Goal: Transaction & Acquisition: Subscribe to service/newsletter

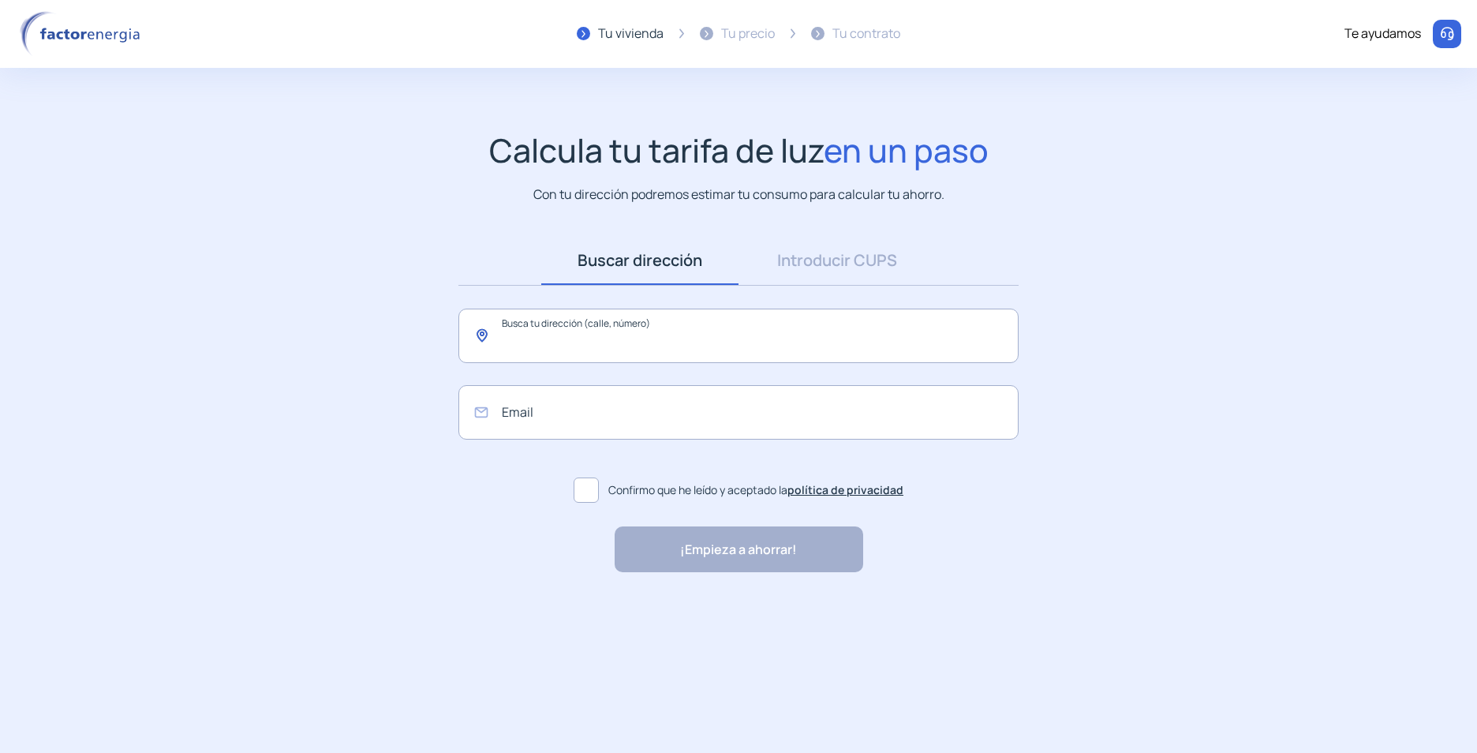
click at [686, 346] on input "text" at bounding box center [738, 335] width 560 height 54
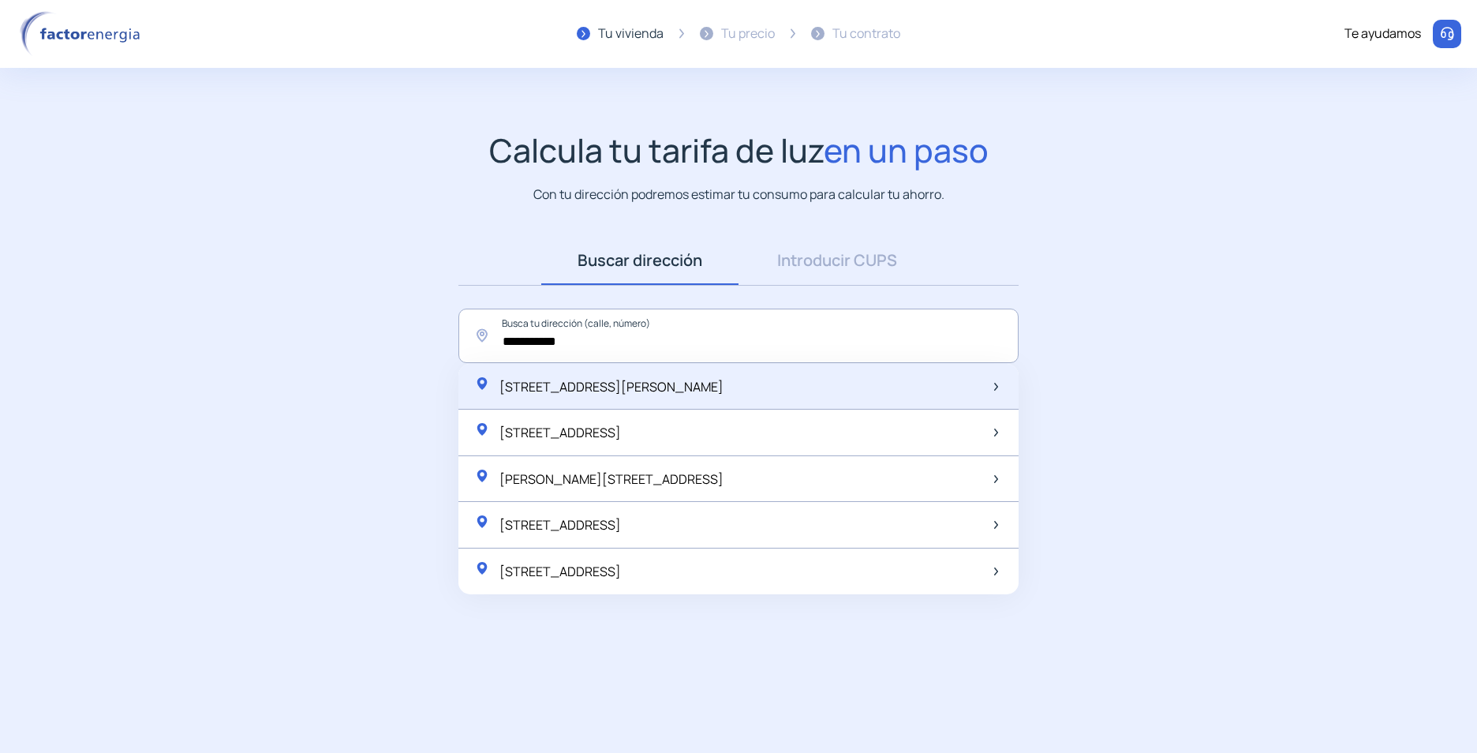
click at [674, 392] on span "[STREET_ADDRESS][PERSON_NAME]" at bounding box center [611, 386] width 224 height 17
type input "**********"
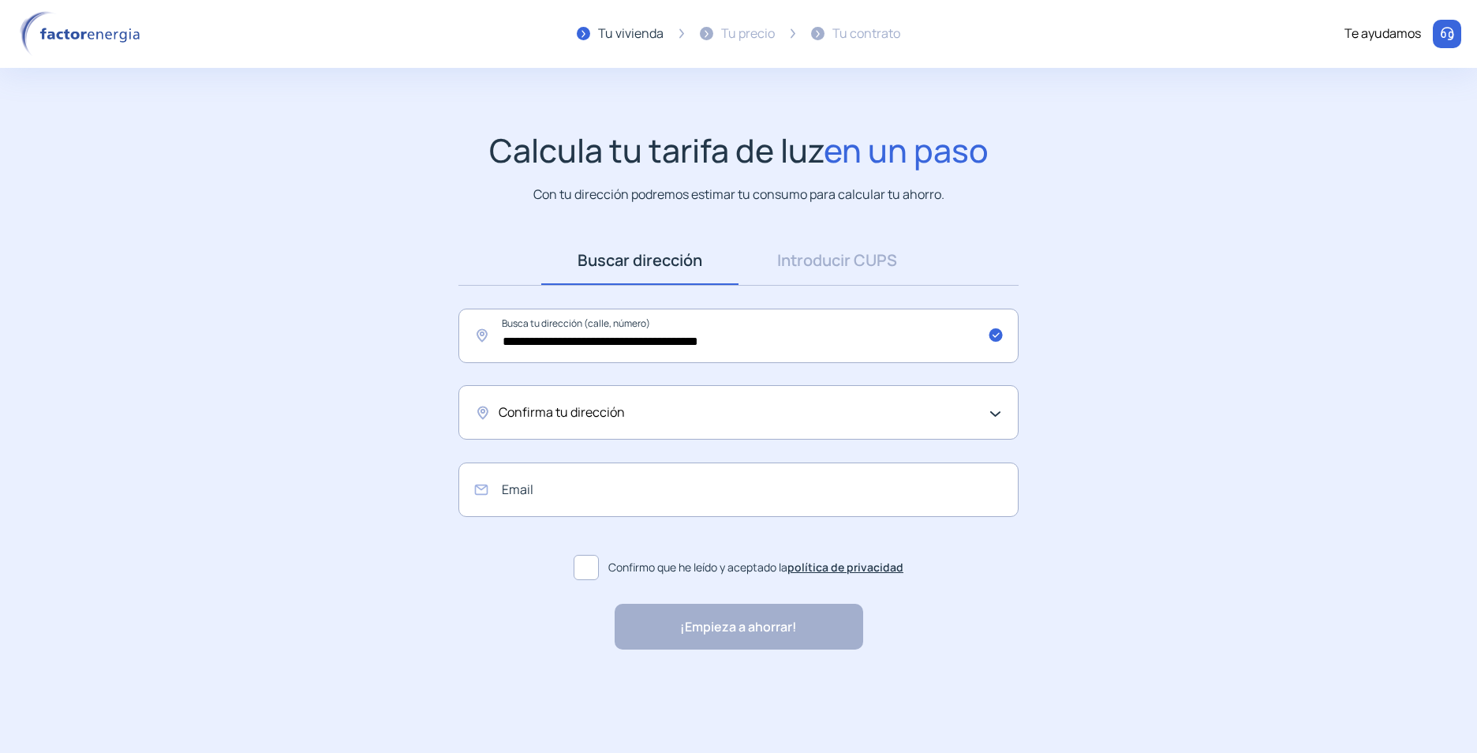
click at [989, 411] on div "Confirma tu dirección" at bounding box center [738, 412] width 560 height 54
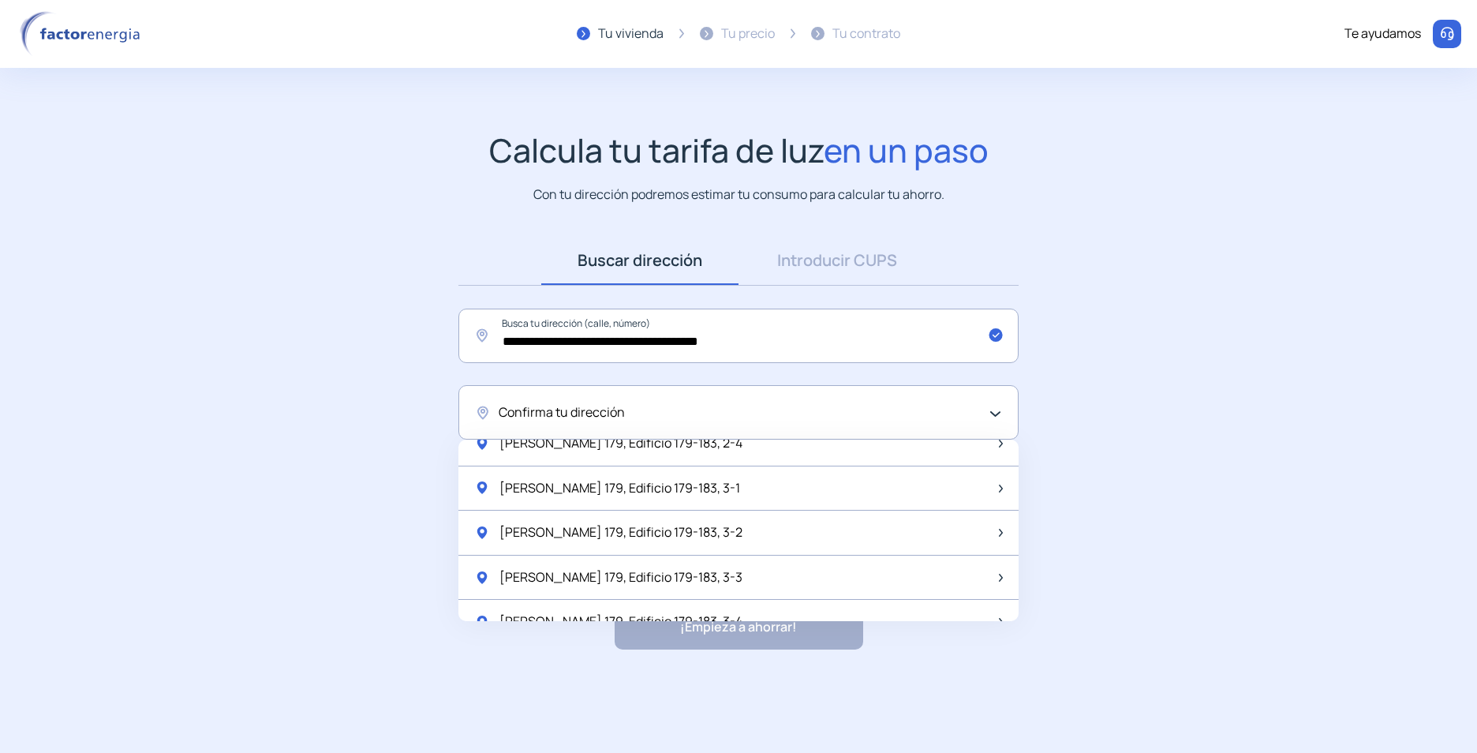
scroll to position [316, 0]
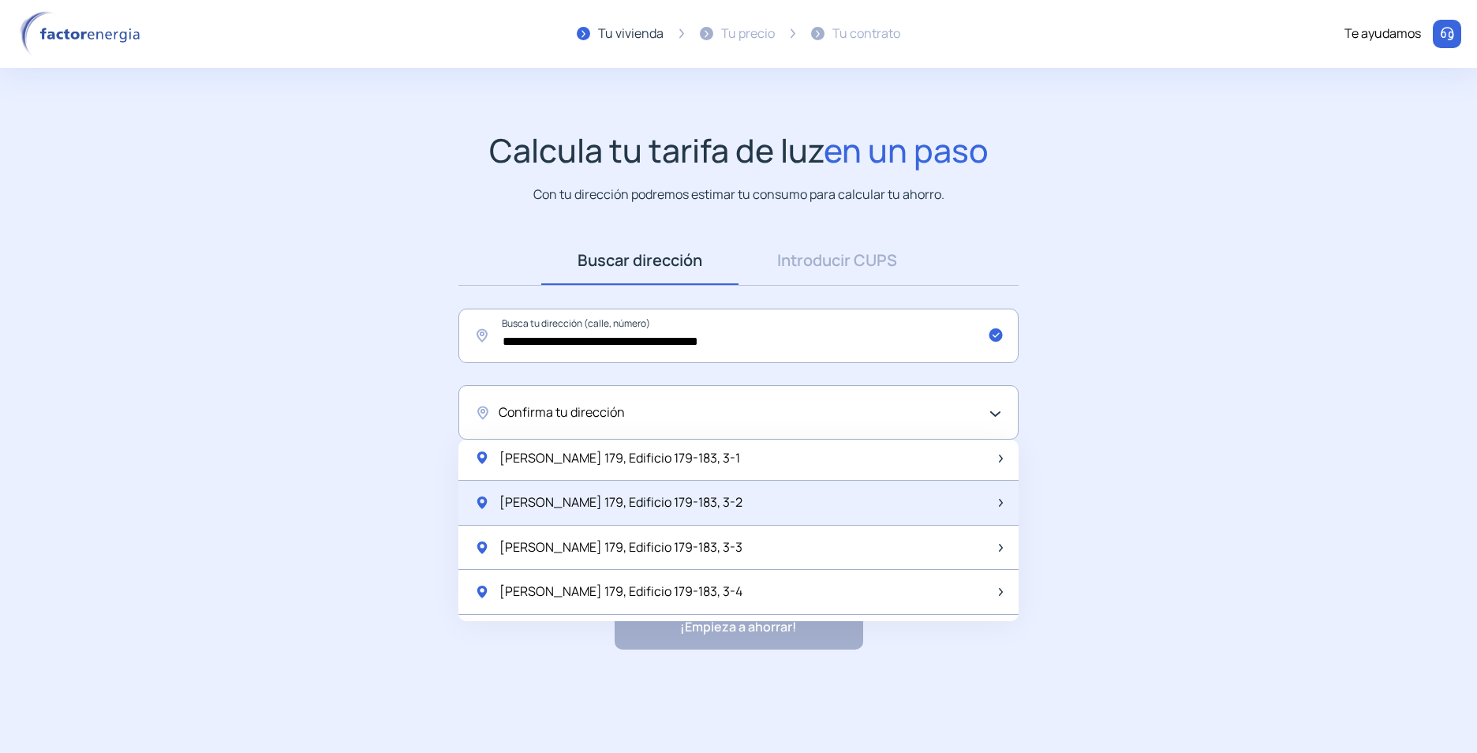
click at [746, 504] on div "[PERSON_NAME] 179, Edificio 179-183, 3-2" at bounding box center [738, 502] width 560 height 45
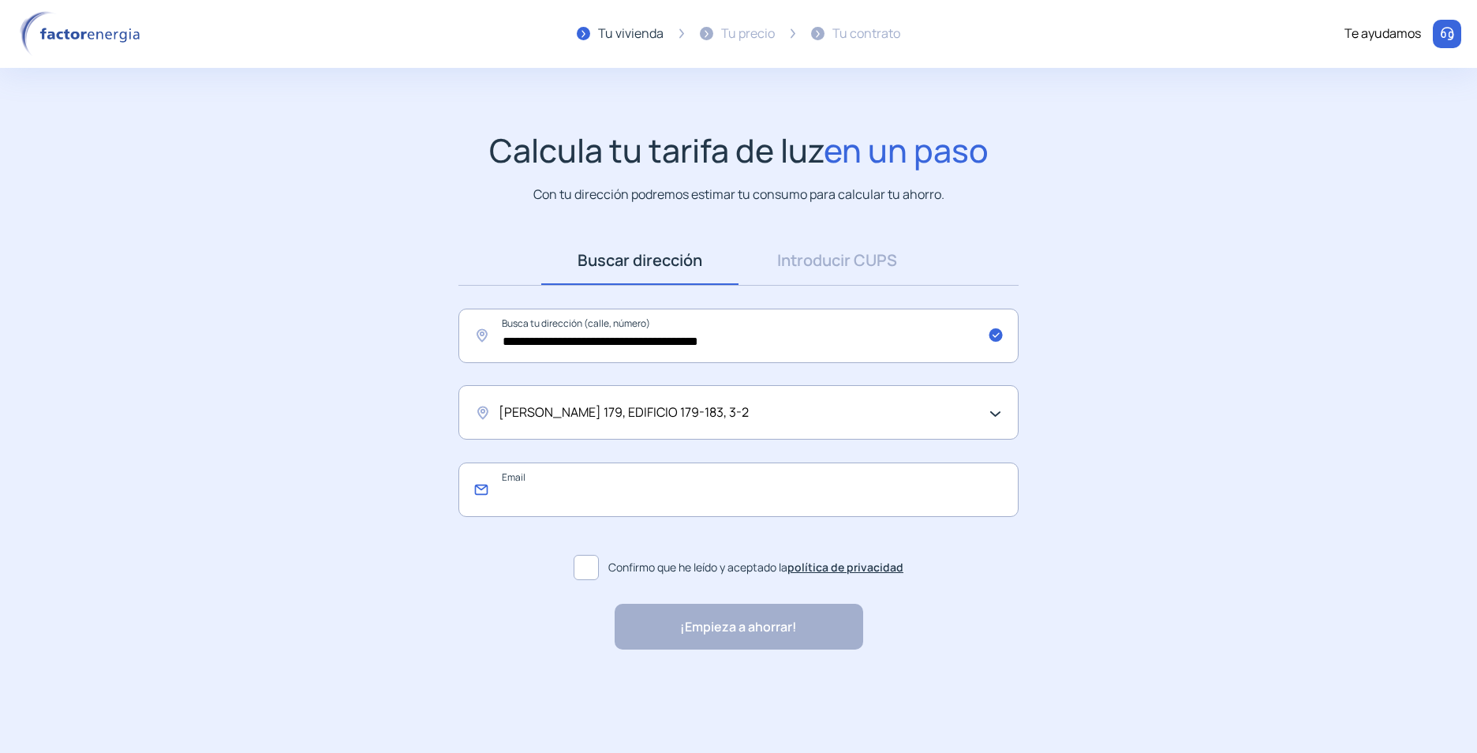
click at [794, 500] on input "email" at bounding box center [738, 489] width 560 height 54
type input "**********"
click at [589, 566] on span at bounding box center [586, 567] width 25 height 25
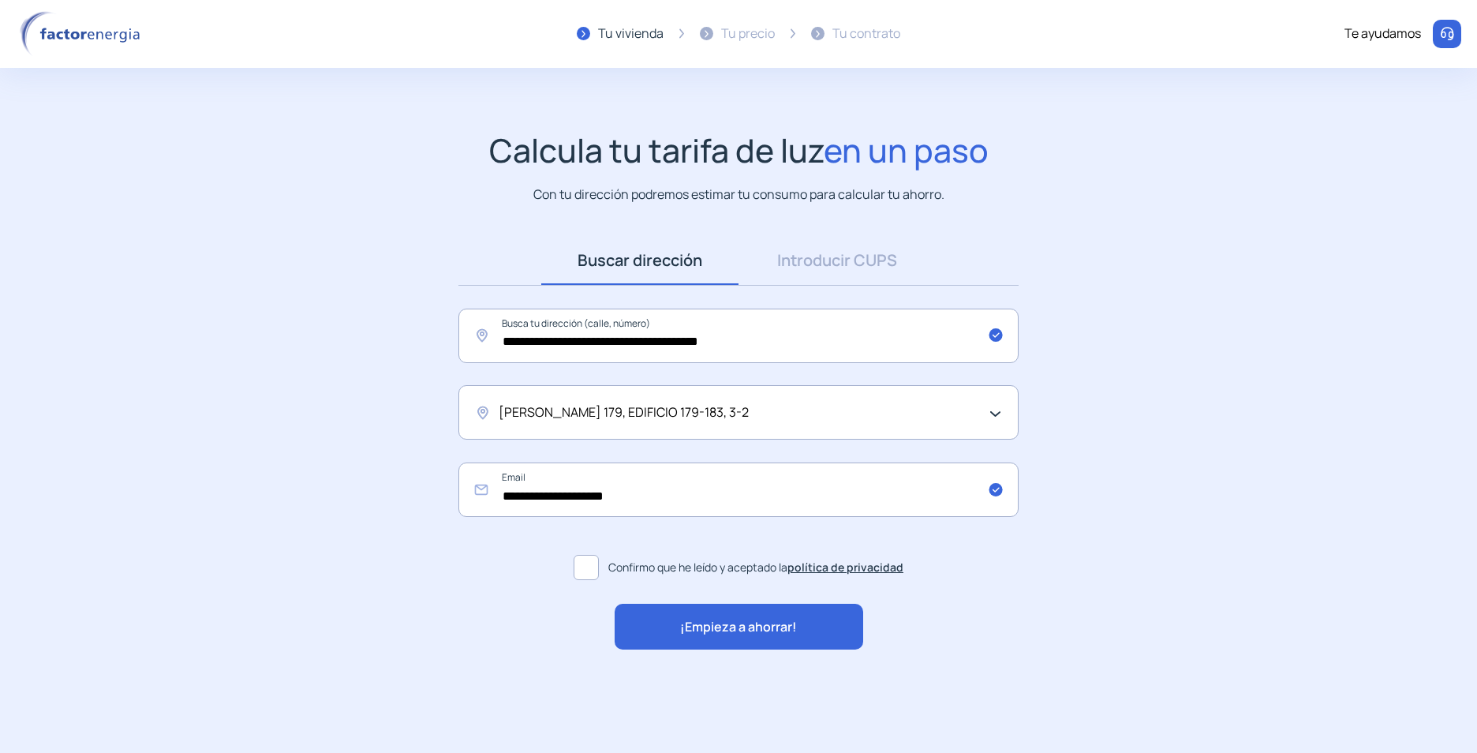
click at [701, 630] on span "¡Empieza a ahorrar!" at bounding box center [738, 627] width 117 height 21
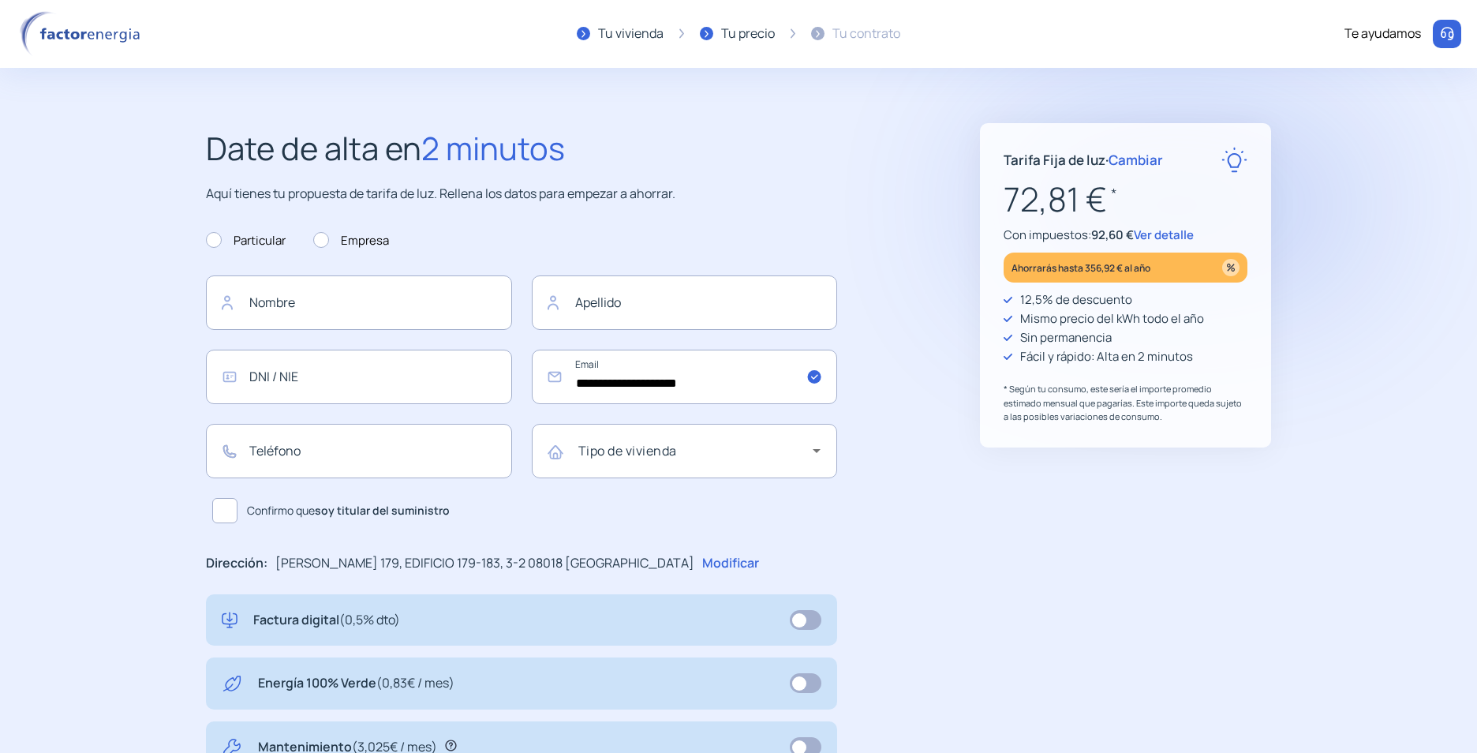
click at [1176, 231] on span "Ver detalle" at bounding box center [1164, 234] width 60 height 17
